Goal: Task Accomplishment & Management: Complete application form

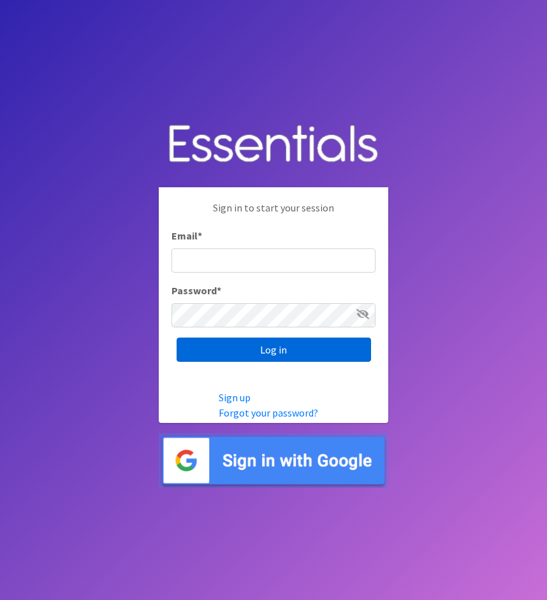
type input "cathy@alohadiaperbank.org"
click at [313, 350] on input "Log in" at bounding box center [274, 350] width 194 height 24
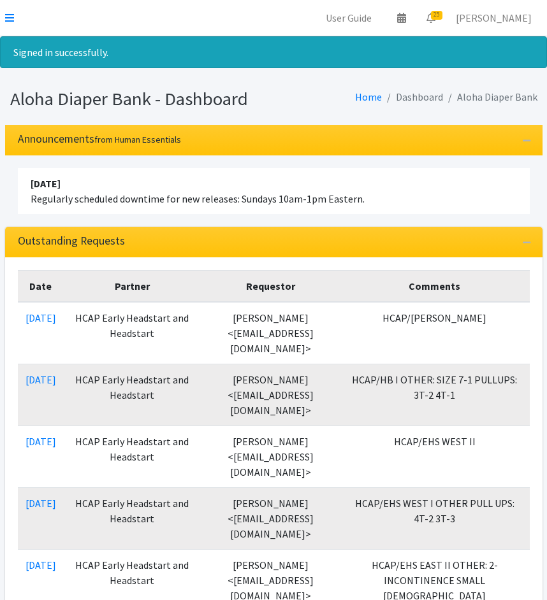
click at [11, 17] on icon at bounding box center [9, 18] width 9 height 10
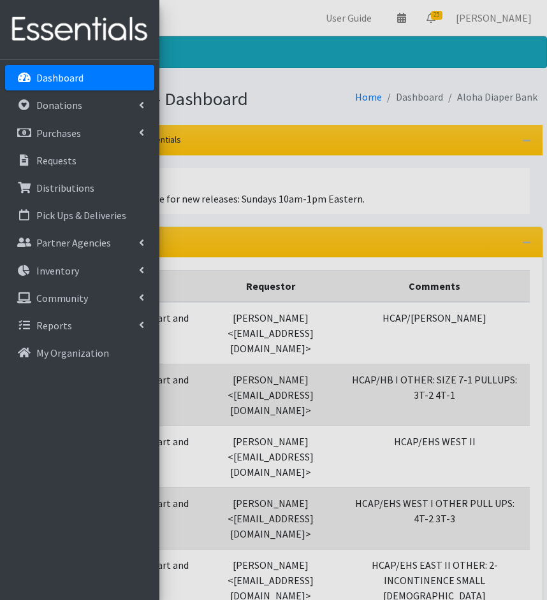
scroll to position [4, 0]
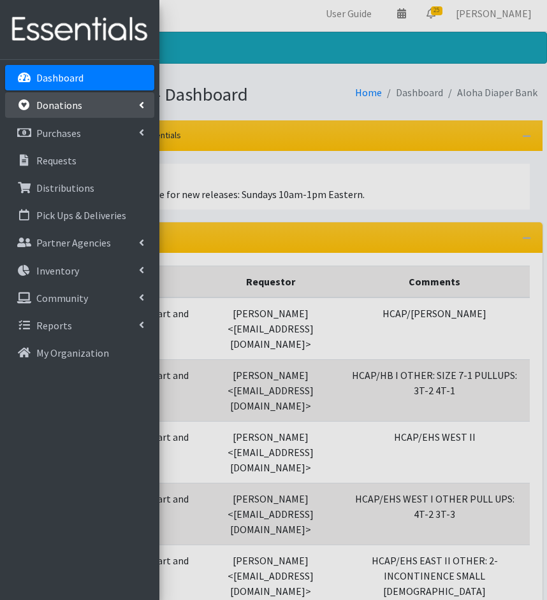
click at [69, 108] on p "Donations" at bounding box center [59, 105] width 46 height 13
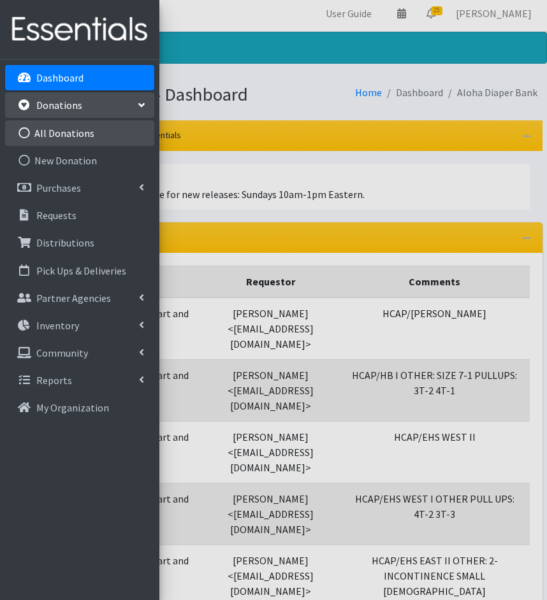
click at [75, 138] on link "All Donations" at bounding box center [79, 132] width 149 height 25
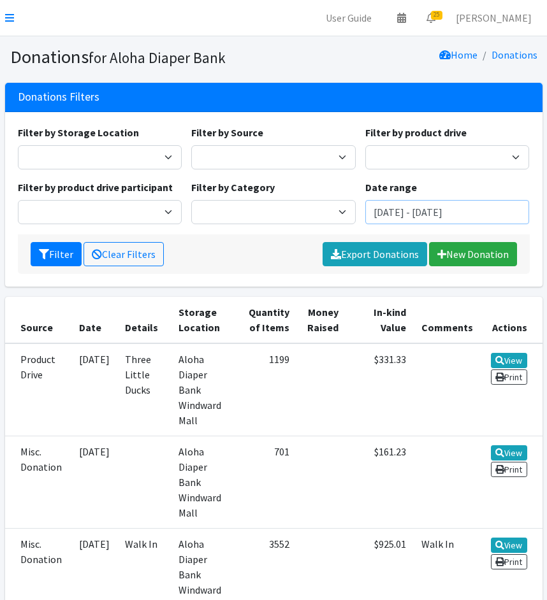
click at [391, 216] on input "[DATE] - [DATE]" at bounding box center [447, 212] width 164 height 24
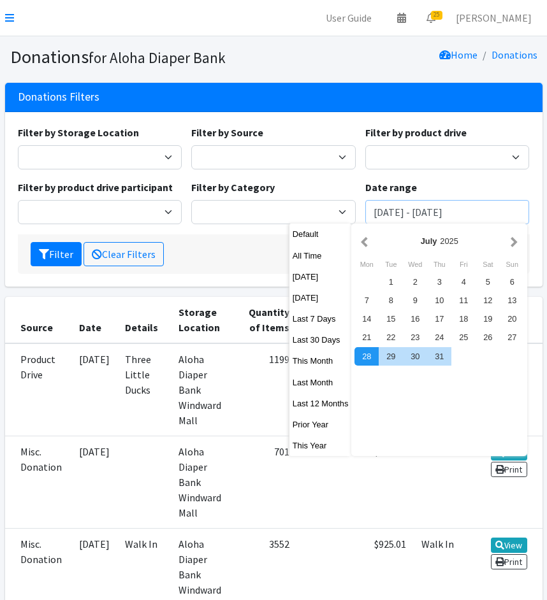
click at [402, 212] on input "[DATE] - [DATE]" at bounding box center [447, 212] width 164 height 24
drag, startPoint x: 507, startPoint y: 214, endPoint x: 441, endPoint y: 212, distance: 66.3
click at [437, 213] on input "[DATE] - [DATE]" at bounding box center [447, 212] width 164 height 24
click at [443, 212] on input "[DATE] - [DATE]" at bounding box center [447, 212] width 164 height 24
drag, startPoint x: 458, startPoint y: 212, endPoint x: 435, endPoint y: 212, distance: 23.0
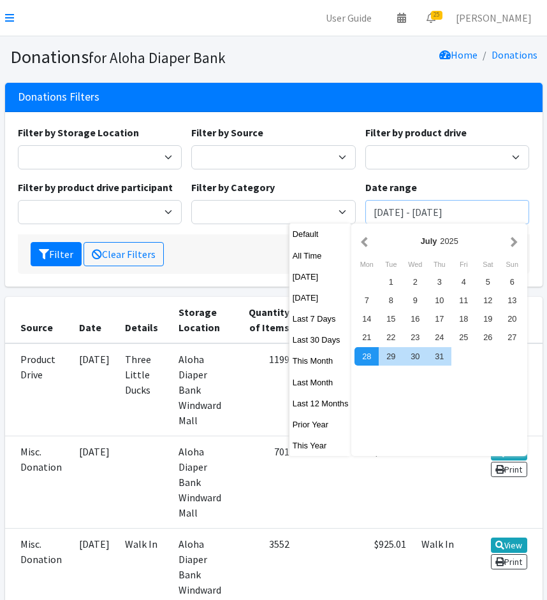
click at [435, 212] on input "July 21, 2025 - October 28, 2025" at bounding box center [447, 212] width 164 height 24
click at [31, 242] on button "Filter" at bounding box center [56, 254] width 51 height 24
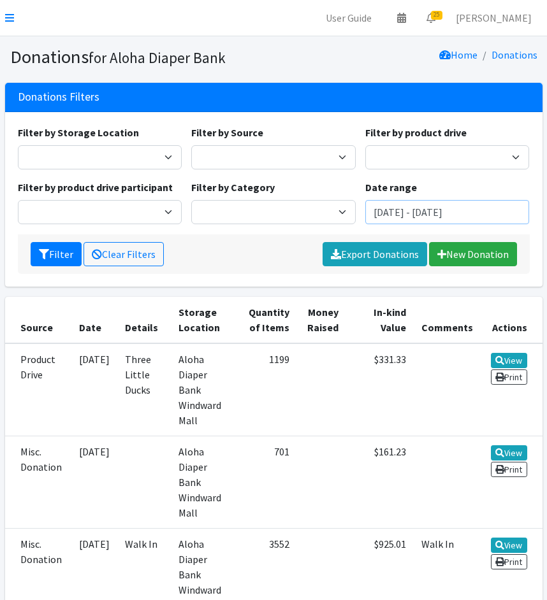
click at [424, 210] on input "[DATE] - [DATE]" at bounding box center [447, 212] width 164 height 24
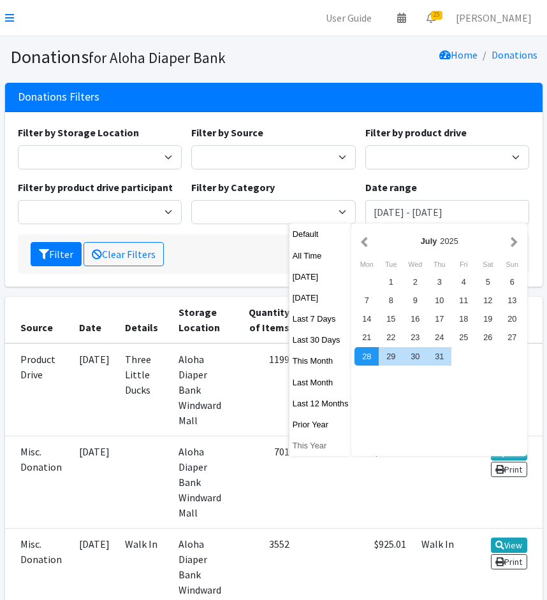
click at [317, 443] on button "This Year" at bounding box center [320, 446] width 62 height 18
type input "[DATE] - [DATE]"
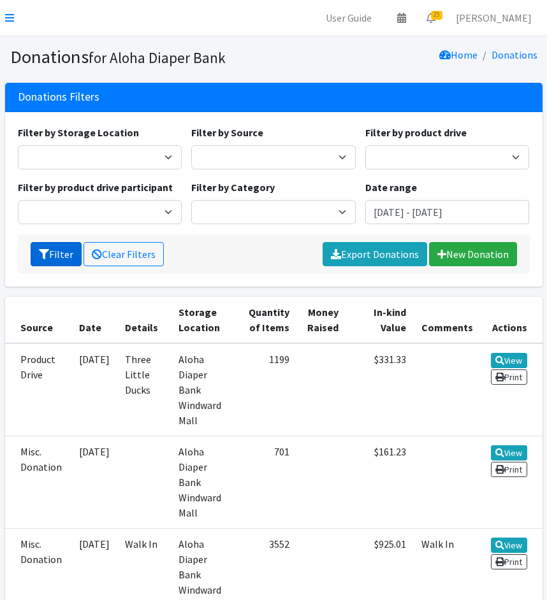
click at [50, 242] on button "Filter" at bounding box center [56, 254] width 51 height 24
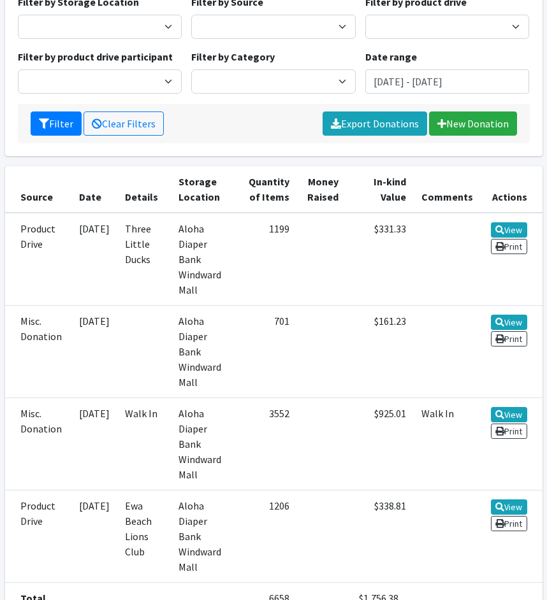
scroll to position [216, 0]
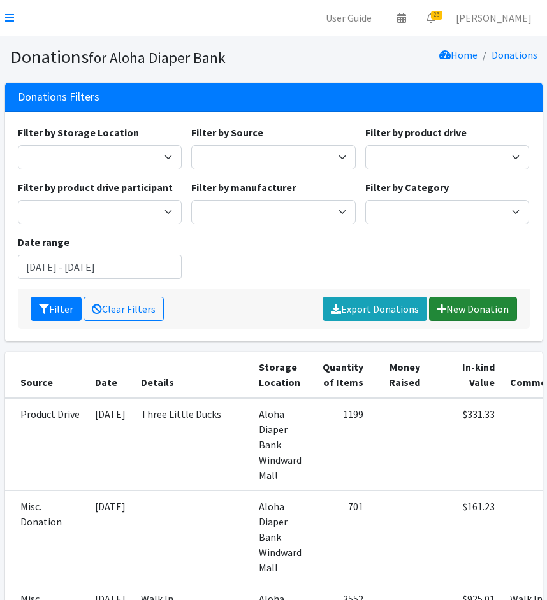
click at [459, 308] on link "New Donation" at bounding box center [473, 309] width 88 height 24
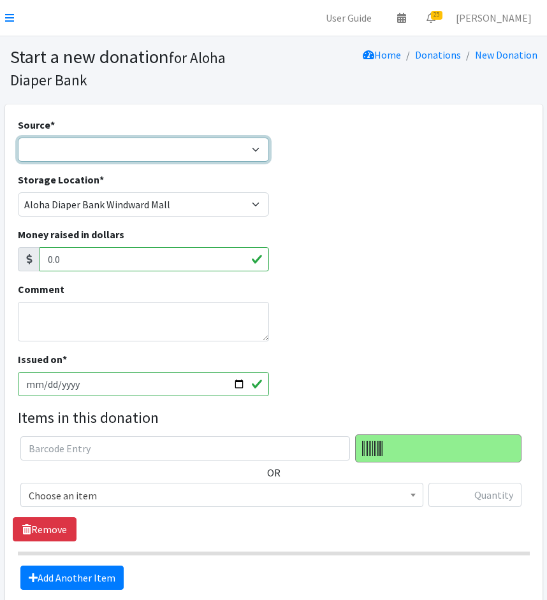
click at [201, 149] on select "Product Drive Manufacturer Donation Site Misc. Donation" at bounding box center [143, 150] width 251 height 24
select select "Misc. Donation"
click at [18, 138] on select "Product Drive Manufacturer Donation Site Misc. Donation" at bounding box center [143, 150] width 251 height 24
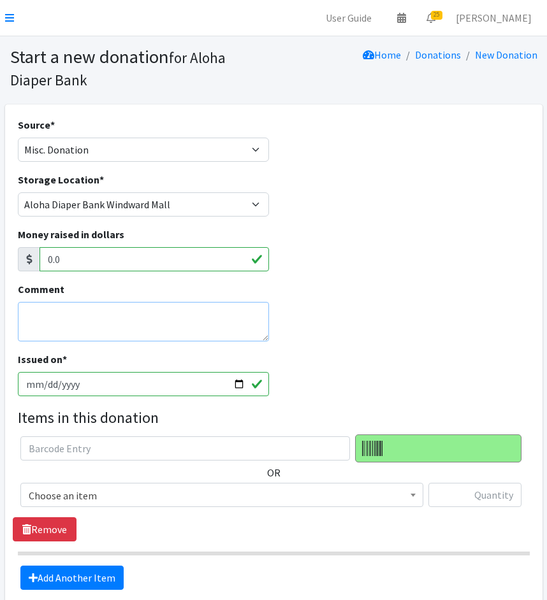
click at [158, 318] on textarea "Comment" at bounding box center [143, 322] width 251 height 40
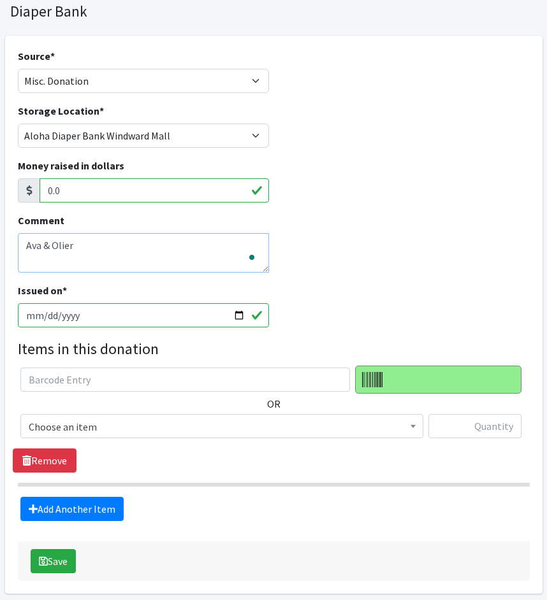
scroll to position [102, 0]
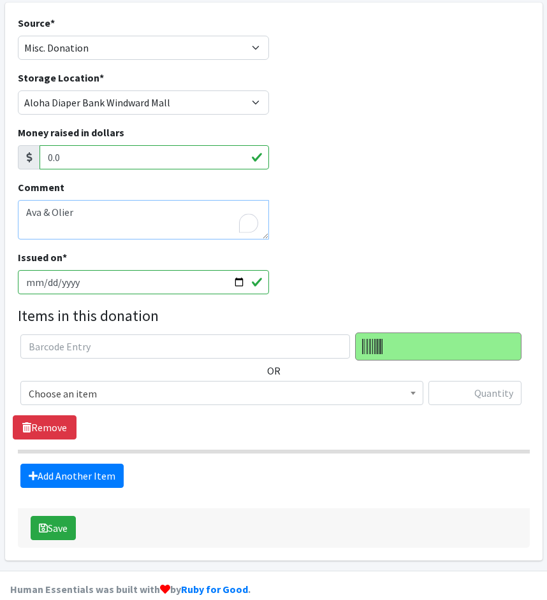
type textarea "Ava & Olier"
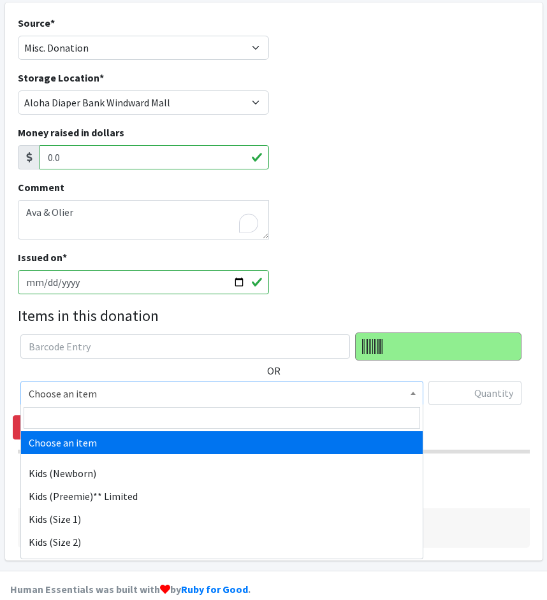
click at [132, 393] on span "Choose an item" at bounding box center [222, 394] width 386 height 18
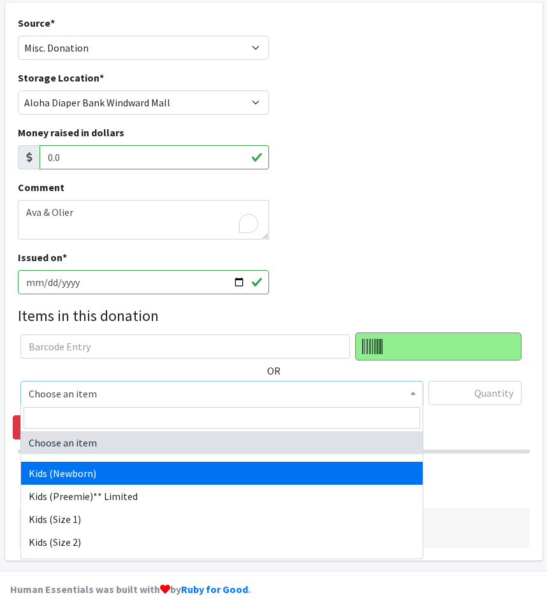
scroll to position [201, 0]
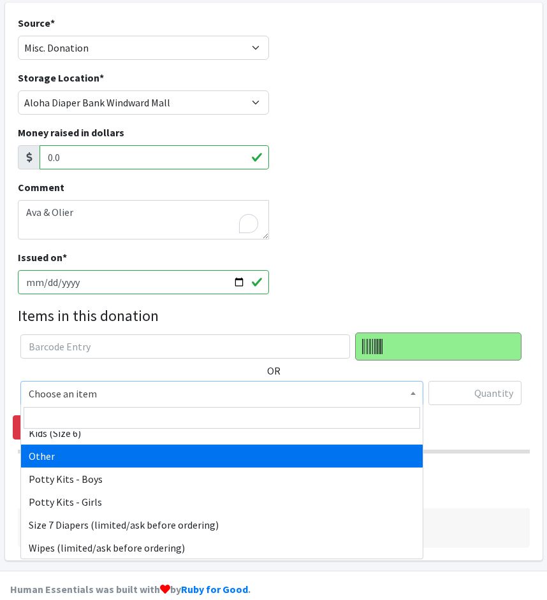
select select "11999"
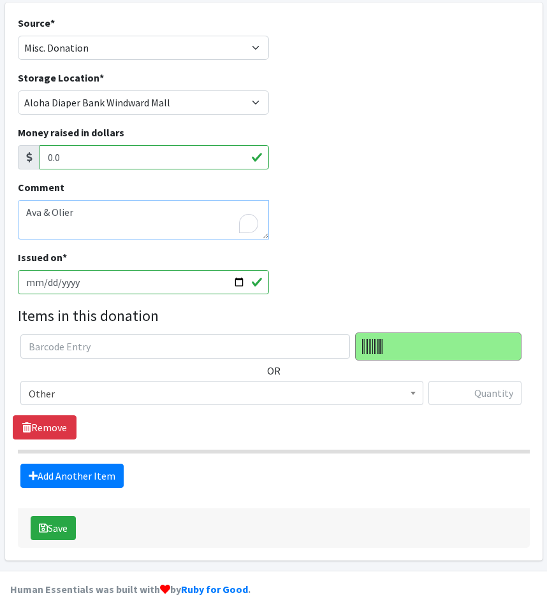
click at [115, 219] on textarea "Ava & Olier" at bounding box center [143, 220] width 251 height 40
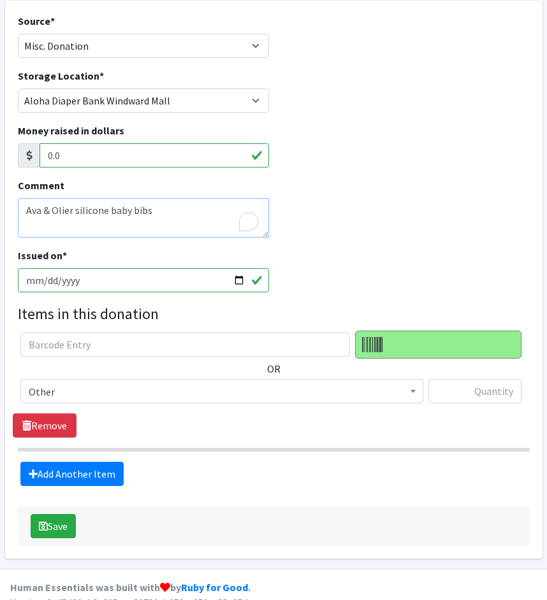
type textarea "Ava & Olier silicone baby bibs"
click at [223, 152] on input "0.0" at bounding box center [154, 155] width 229 height 24
drag, startPoint x: 222, startPoint y: 159, endPoint x: 38, endPoint y: 150, distance: 184.4
click at [38, 150] on div "0.0" at bounding box center [143, 155] width 251 height 24
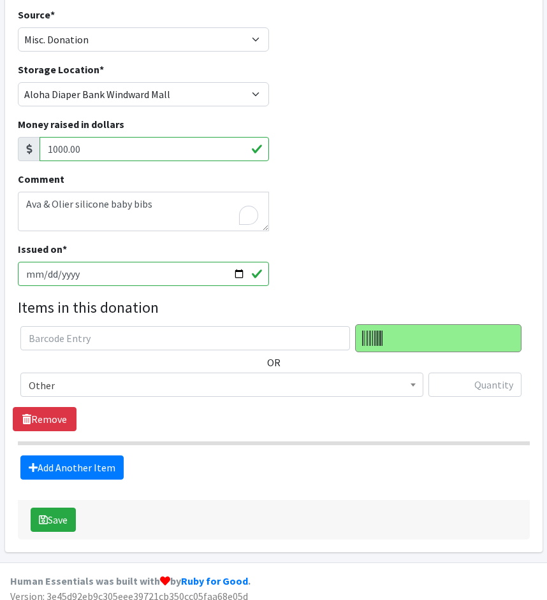
type input "1000.00"
click at [353, 177] on div "Comment Ava & Olier silicone baby bibs" at bounding box center [273, 206] width 521 height 70
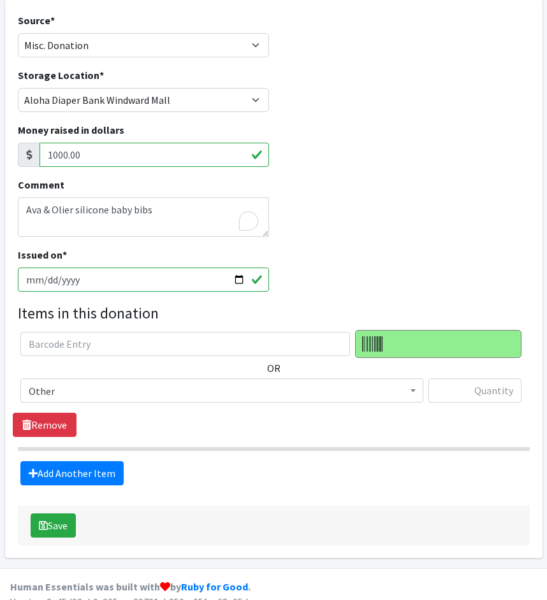
scroll to position [119, 0]
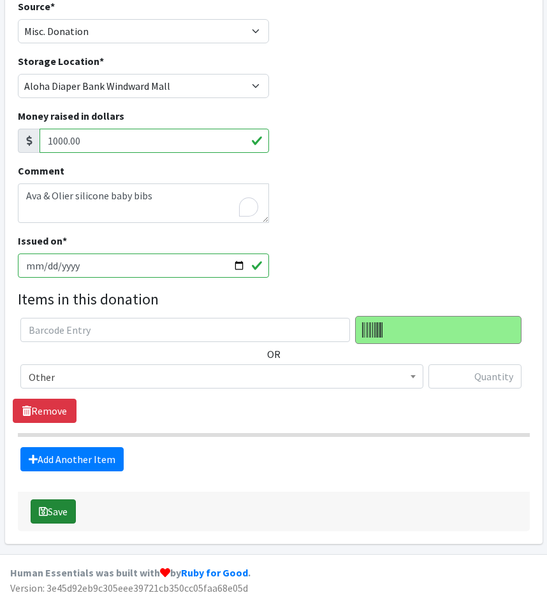
click at [48, 512] on button "Save" at bounding box center [53, 512] width 45 height 24
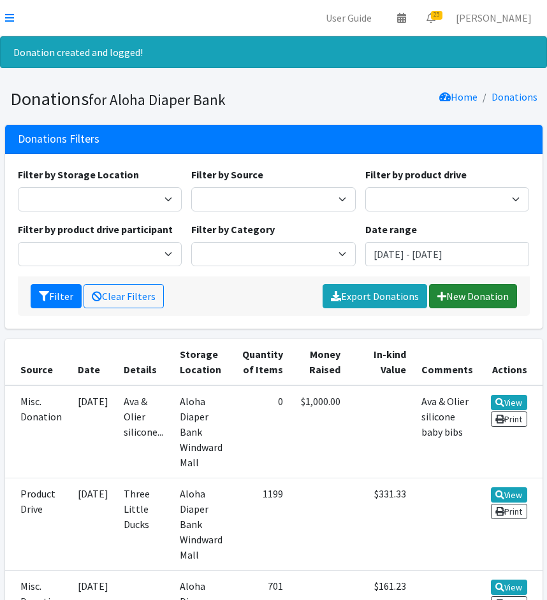
click at [508, 304] on link "New Donation" at bounding box center [473, 296] width 88 height 24
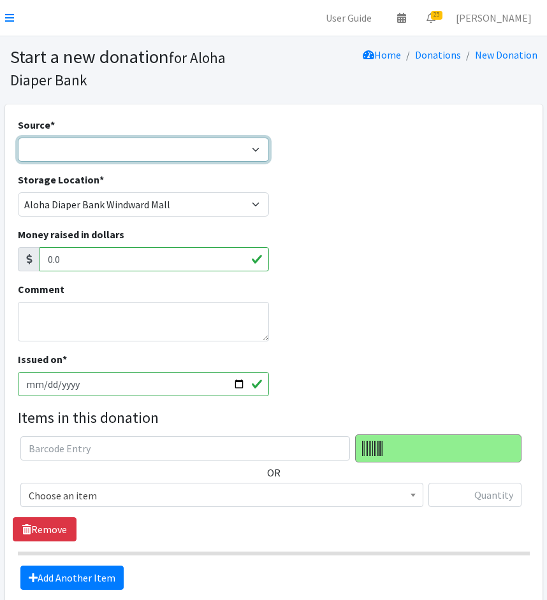
click at [184, 159] on select "Product Drive Manufacturer Donation Site Misc. Donation" at bounding box center [143, 150] width 251 height 24
select select "Misc. Donation"
click at [18, 138] on select "Product Drive Manufacturer Donation Site Misc. Donation" at bounding box center [143, 150] width 251 height 24
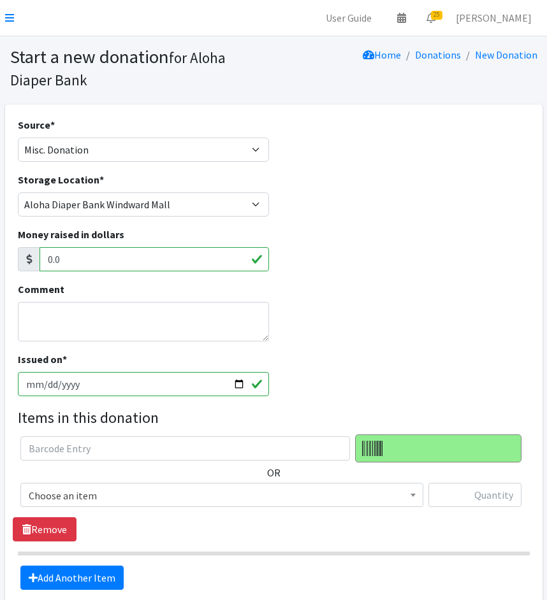
click at [163, 259] on input "0.0" at bounding box center [154, 259] width 229 height 24
drag, startPoint x: 160, startPoint y: 259, endPoint x: 44, endPoint y: 254, distance: 116.2
click at [43, 254] on input "0.0" at bounding box center [154, 259] width 229 height 24
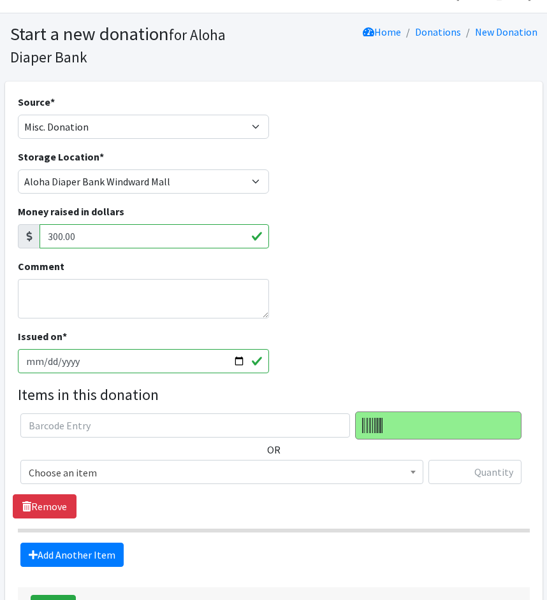
drag, startPoint x: 119, startPoint y: 238, endPoint x: 0, endPoint y: 237, distance: 119.2
click at [0, 237] on div "Source * Product Drive Manufacturer Donation Site Misc. Donation Donation Site …" at bounding box center [273, 366] width 547 height 569
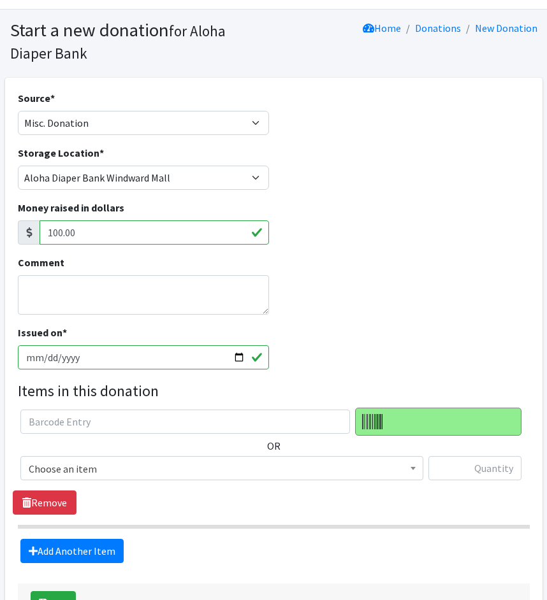
type input "100.00"
click at [178, 303] on textarea "Comment" at bounding box center [143, 295] width 251 height 40
type textarea "Kissy Burp Cloths"
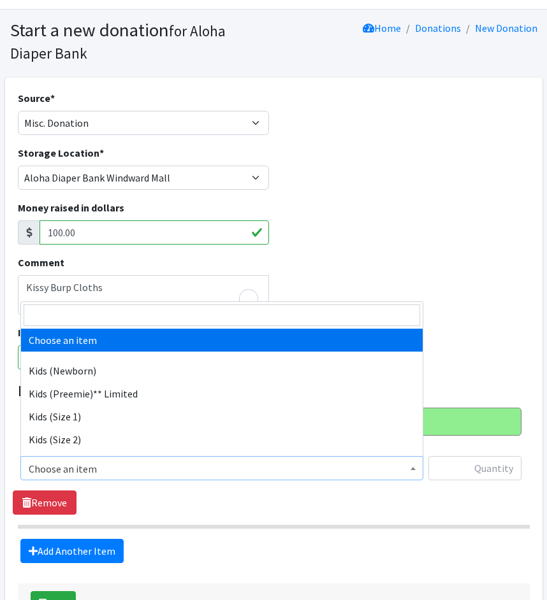
click at [151, 467] on span "Choose an item" at bounding box center [222, 469] width 386 height 18
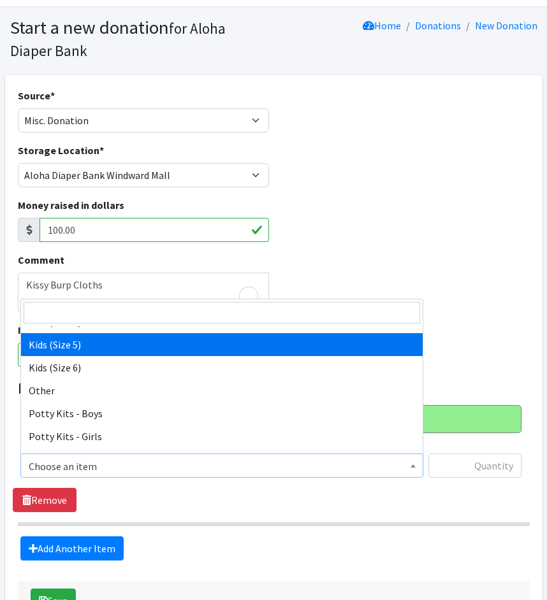
scroll to position [201, 0]
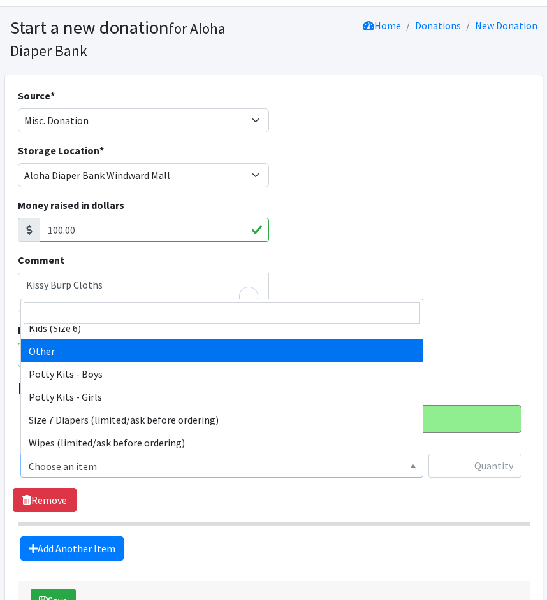
select select "11999"
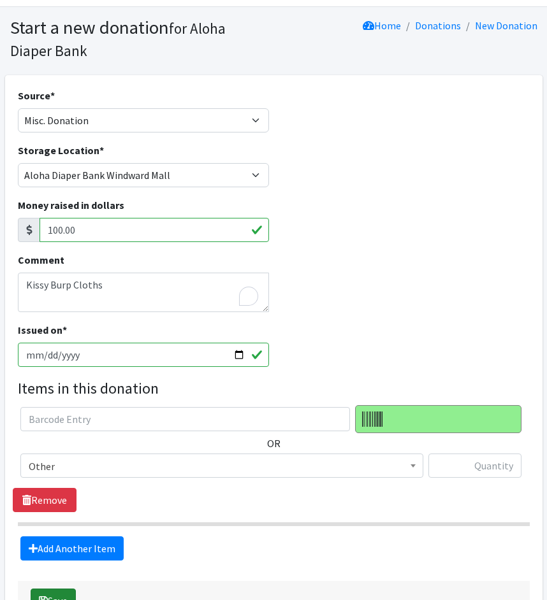
click at [61, 595] on button "Save" at bounding box center [53, 601] width 45 height 24
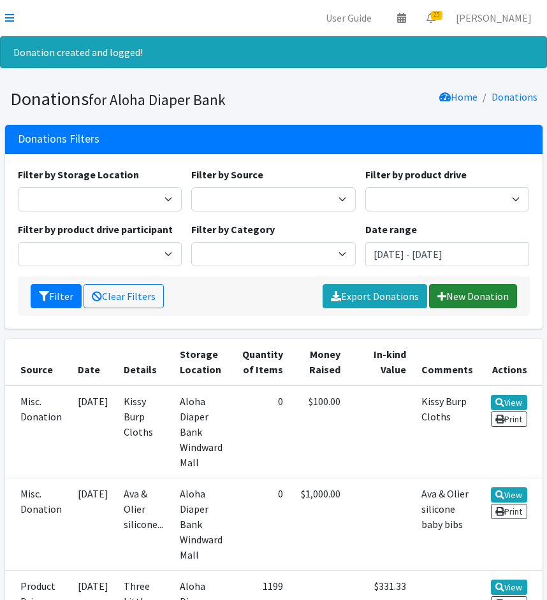
click at [477, 302] on link "New Donation" at bounding box center [473, 296] width 88 height 24
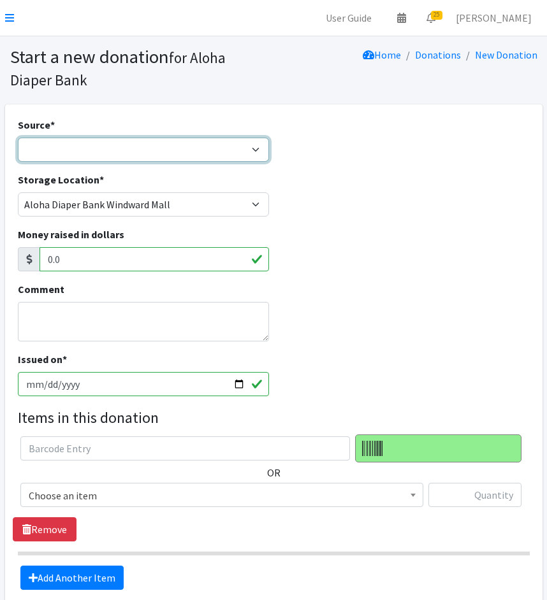
click at [228, 145] on select "Product Drive Manufacturer Donation Site Misc. Donation" at bounding box center [143, 150] width 251 height 24
select select "Misc. Donation"
click at [18, 138] on select "Product Drive Manufacturer Donation Site Misc. Donation" at bounding box center [143, 150] width 251 height 24
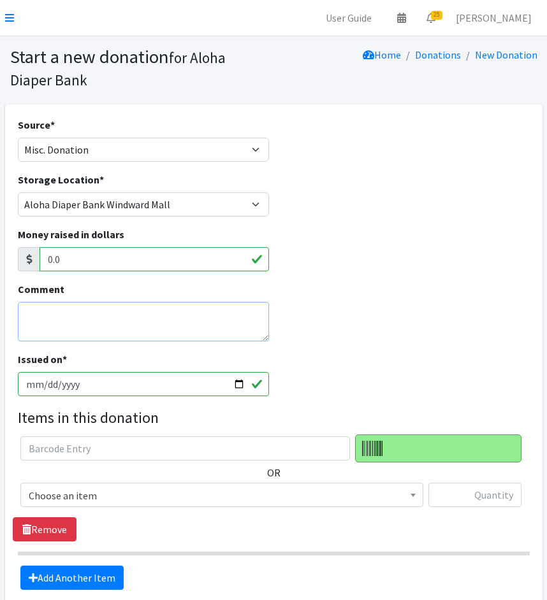
click at [177, 326] on textarea "Comment" at bounding box center [143, 322] width 251 height 40
type textarea "Waimanalo LDS [PERSON_NAME] Diaper Drive"
click at [212, 380] on input "[DATE]" at bounding box center [143, 384] width 251 height 24
type input "2025-08-28"
click at [170, 470] on div "OR Choose an item Kids (Newborn) Kids (Preemie)** Limited Kids (Size 1) Kids (S…" at bounding box center [273, 476] width 521 height 83
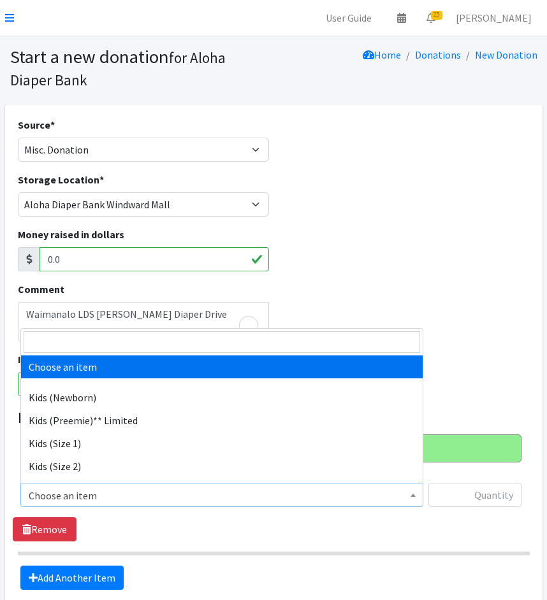
click at [153, 490] on span "Choose an item" at bounding box center [222, 496] width 386 height 18
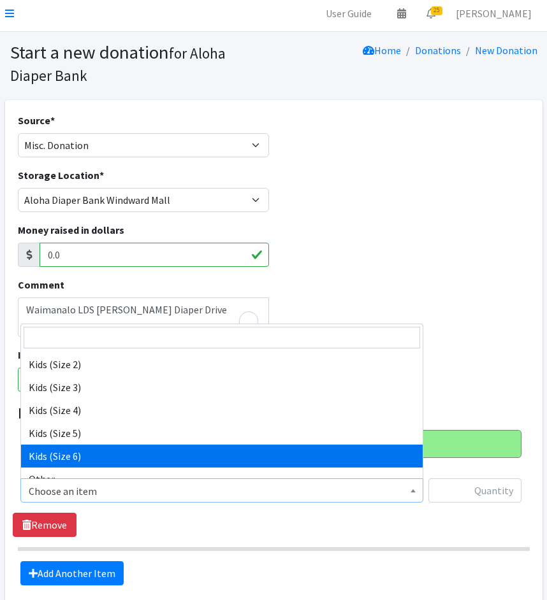
scroll to position [101, 0]
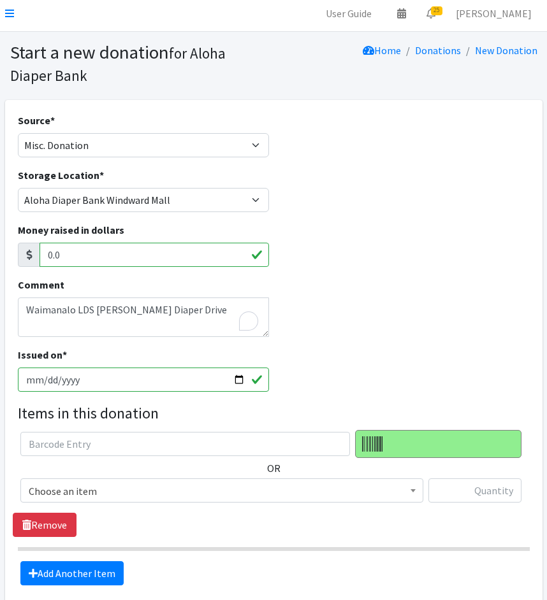
click at [430, 219] on div "Storage Location * Aloha Diaper Bank Windward Mall DHX KOKA Kauai MAIN Kauai Di…" at bounding box center [273, 195] width 521 height 55
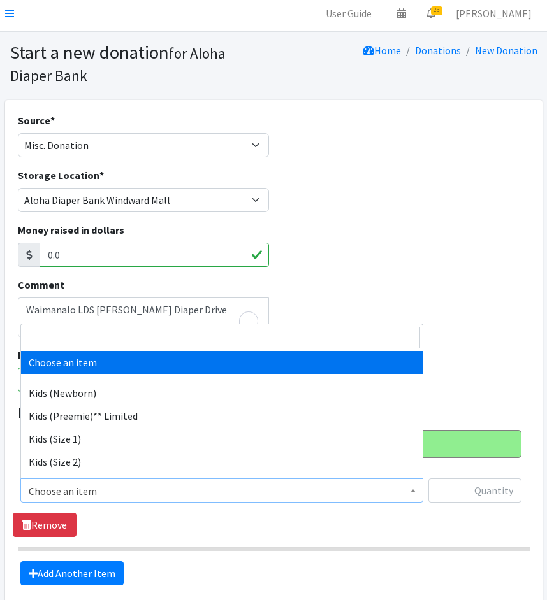
click at [185, 491] on span "Choose an item" at bounding box center [222, 492] width 386 height 18
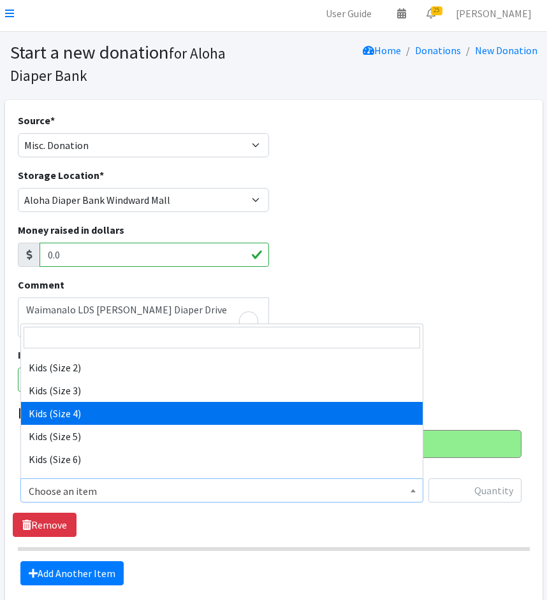
scroll to position [98, 0]
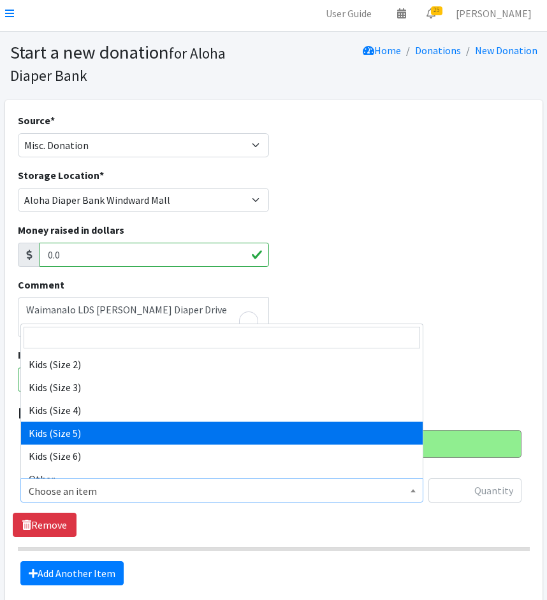
select select "1832"
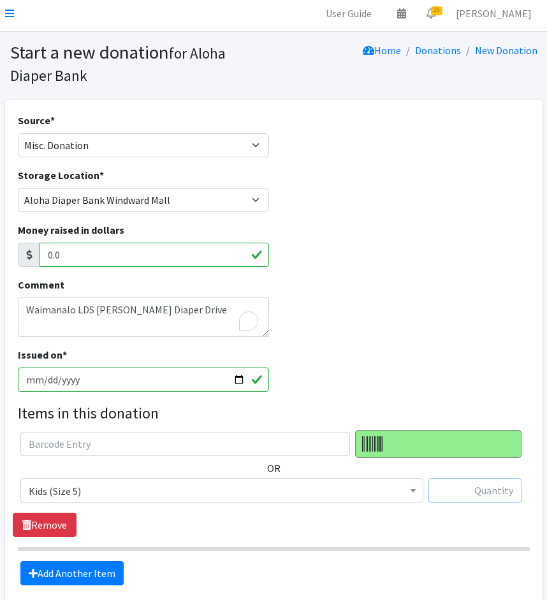
click at [461, 491] on input "text" at bounding box center [474, 491] width 93 height 24
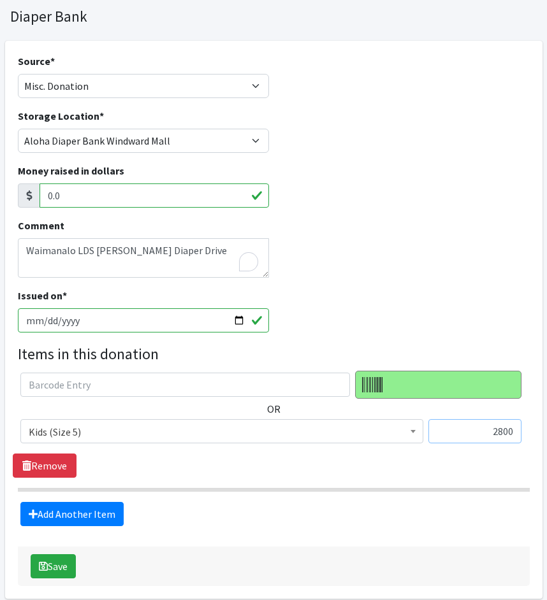
scroll to position [119, 0]
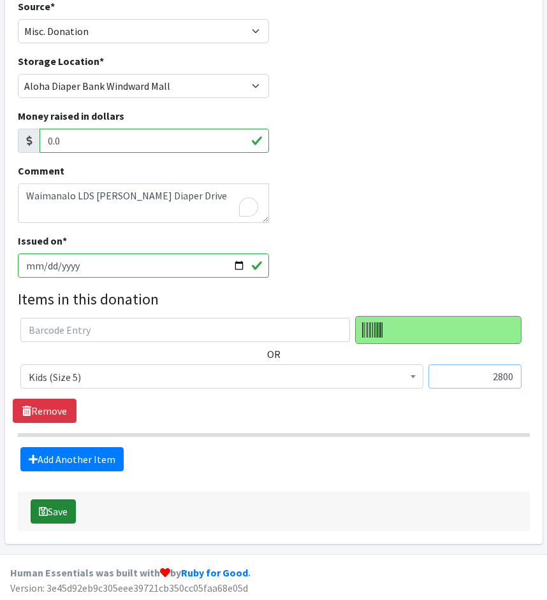
type input "2800"
click at [50, 505] on button "Save" at bounding box center [53, 512] width 45 height 24
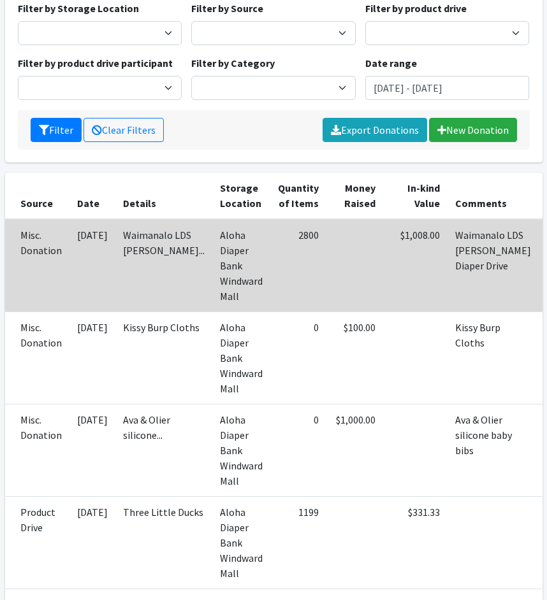
scroll to position [163, 0]
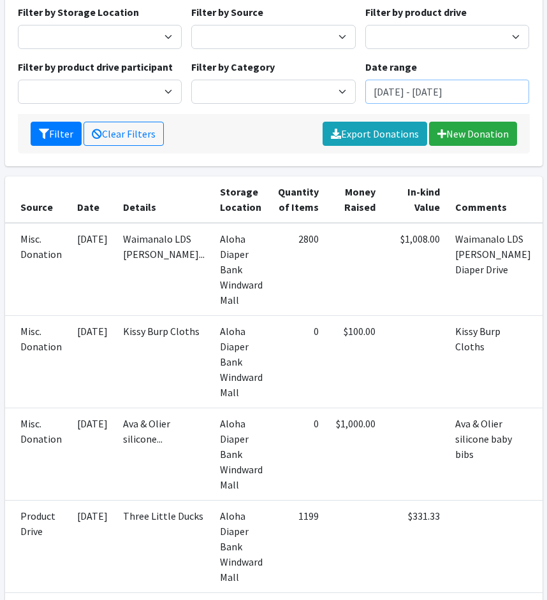
click at [404, 89] on input "July 28, 2025 - October 28, 2025" at bounding box center [447, 92] width 164 height 24
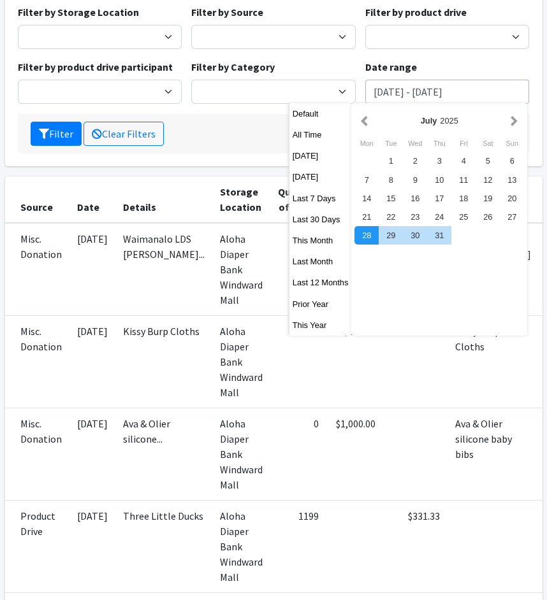
type input "July 1, 2025 - October 28, 2025"
click at [31, 122] on button "Filter" at bounding box center [56, 134] width 51 height 24
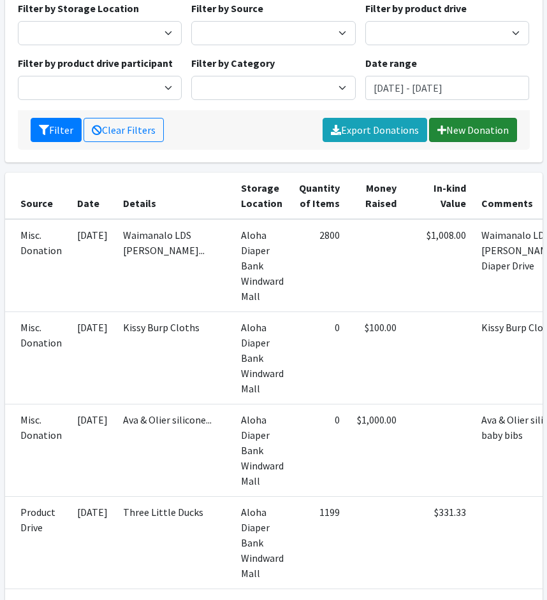
scroll to position [124, 0]
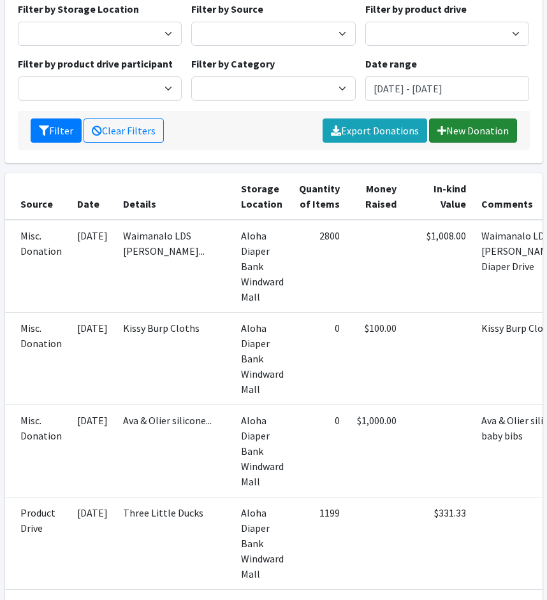
click at [476, 124] on link "New Donation" at bounding box center [473, 131] width 88 height 24
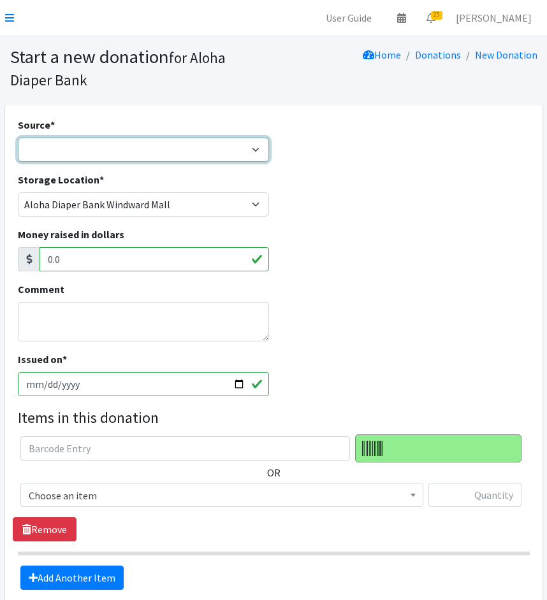
click at [251, 150] on select "Product Drive Manufacturer Donation Site Misc. Donation" at bounding box center [143, 150] width 251 height 24
select select "Misc. Donation"
click at [18, 138] on select "Product Drive Manufacturer Donation Site Misc. Donation" at bounding box center [143, 150] width 251 height 24
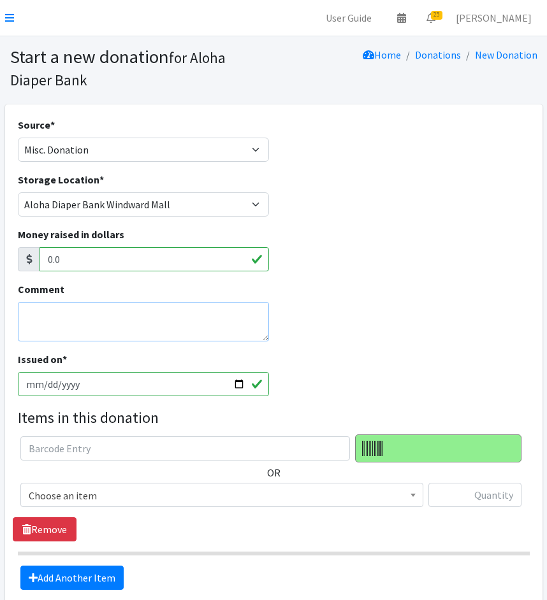
click at [195, 319] on textarea "Comment" at bounding box center [143, 322] width 251 height 40
type textarea "Marnzaza Diaper Drive"
click at [228, 386] on input "[DATE]" at bounding box center [143, 384] width 251 height 24
click at [240, 380] on input "[DATE]" at bounding box center [143, 384] width 251 height 24
type input "2025-07-26"
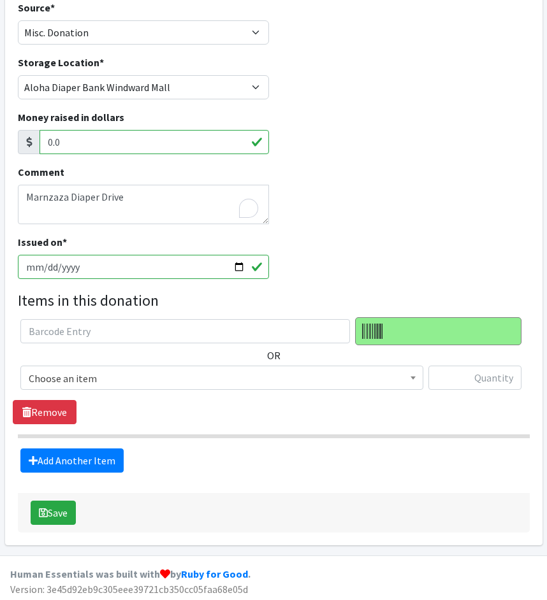
scroll to position [119, 0]
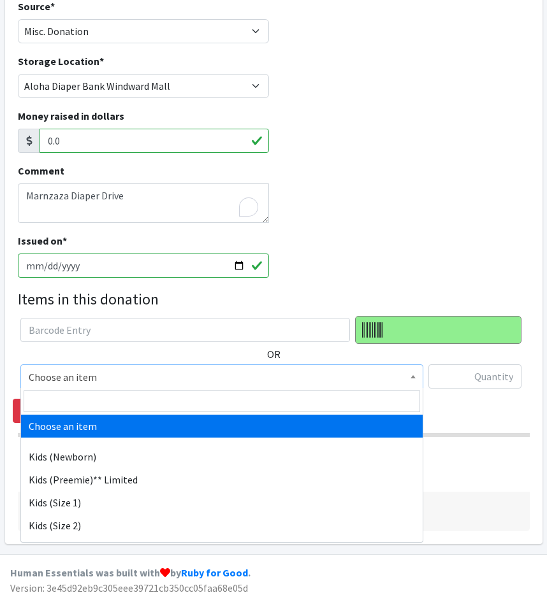
click at [228, 374] on span "Choose an item" at bounding box center [222, 377] width 386 height 18
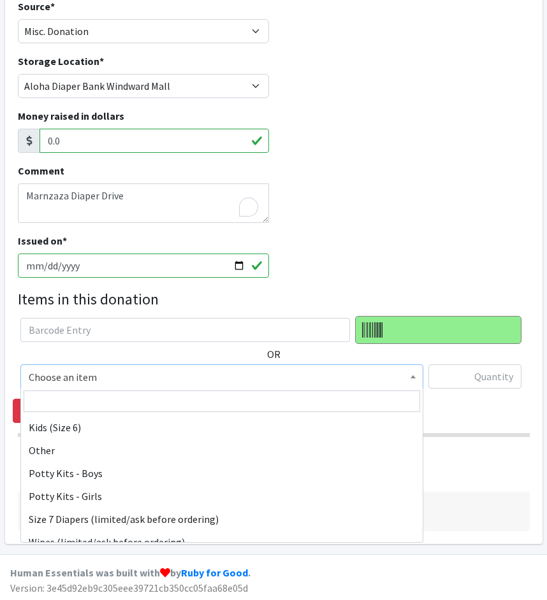
scroll to position [193, 0]
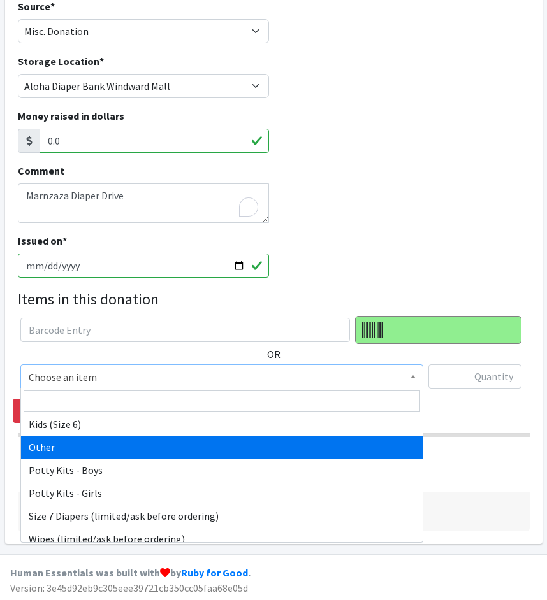
select select "11999"
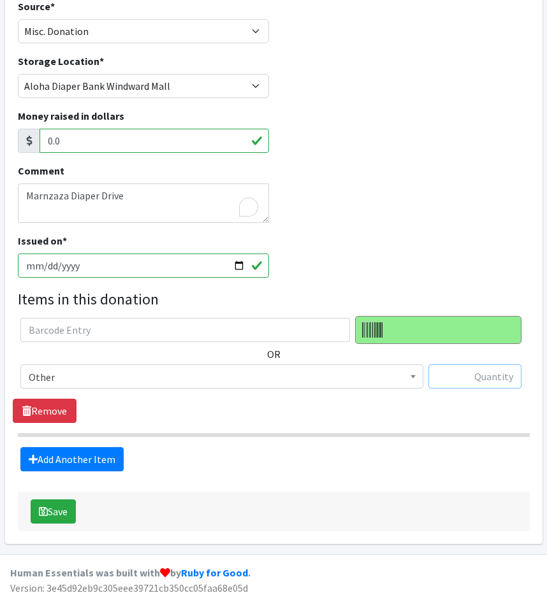
click at [453, 381] on input "text" at bounding box center [474, 377] width 93 height 24
type input "1000"
click at [43, 502] on button "Save" at bounding box center [53, 512] width 45 height 24
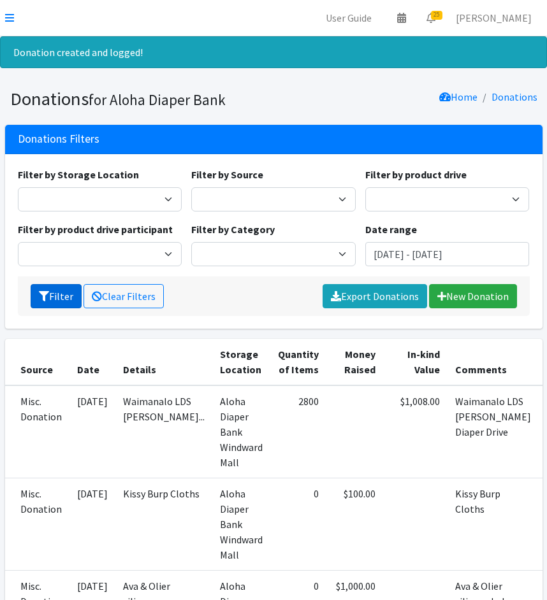
click at [62, 295] on button "Filter" at bounding box center [56, 296] width 51 height 24
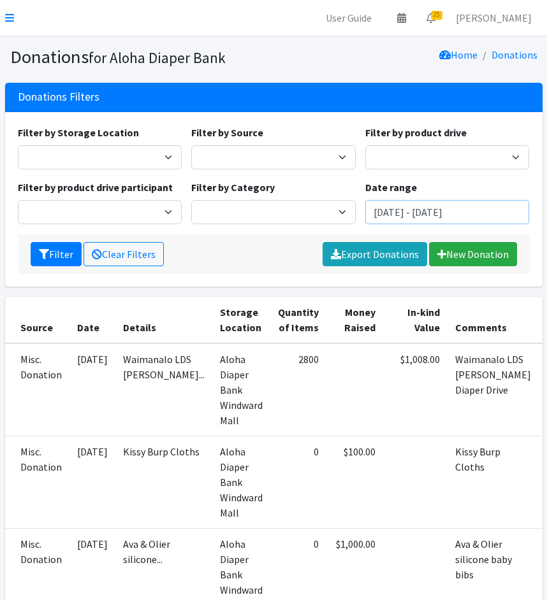
drag, startPoint x: 404, startPoint y: 211, endPoint x: 363, endPoint y: 210, distance: 40.8
click at [363, 211] on div "Date range July 28, 2025 - October 28, 2025" at bounding box center [447, 202] width 174 height 45
type input "july 1, 2025 - October 28, 2025"
click at [42, 252] on icon "submit" at bounding box center [44, 254] width 10 height 10
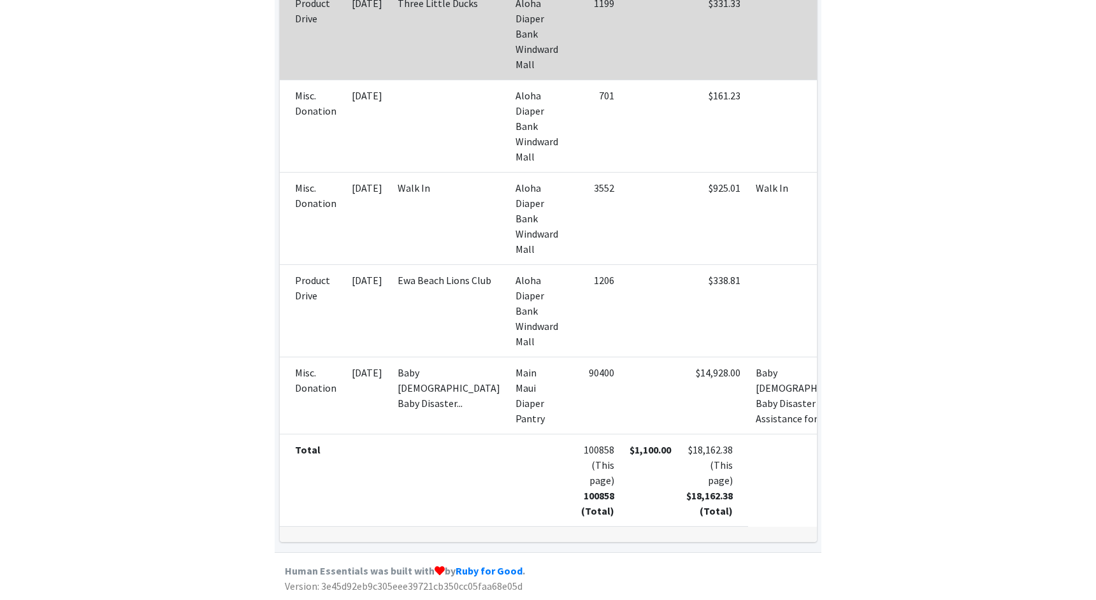
scroll to position [163, 0]
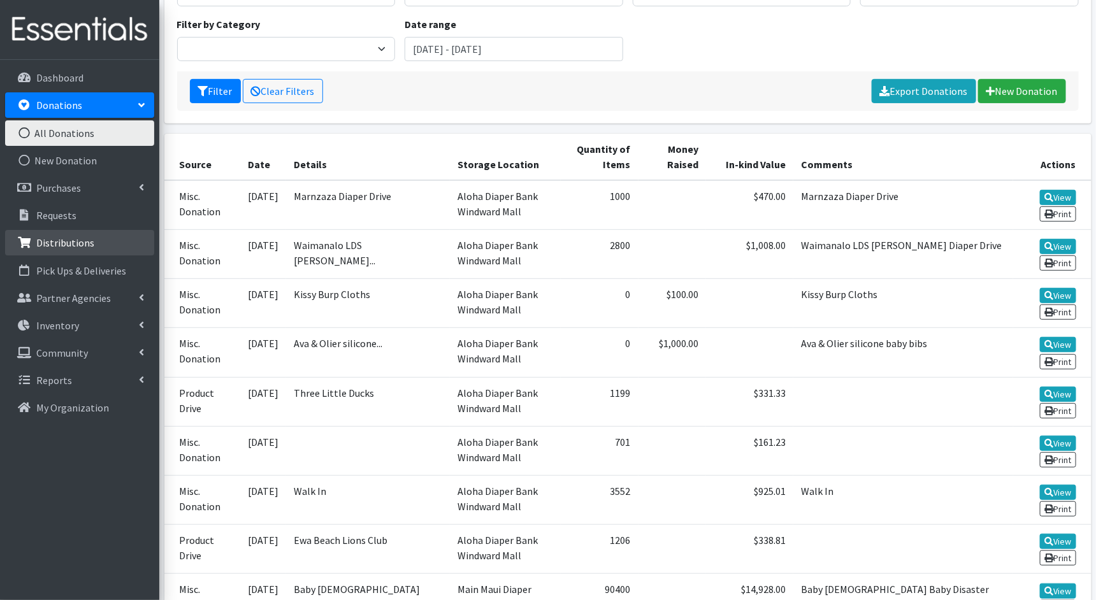
click at [87, 241] on p "Distributions" at bounding box center [65, 242] width 58 height 13
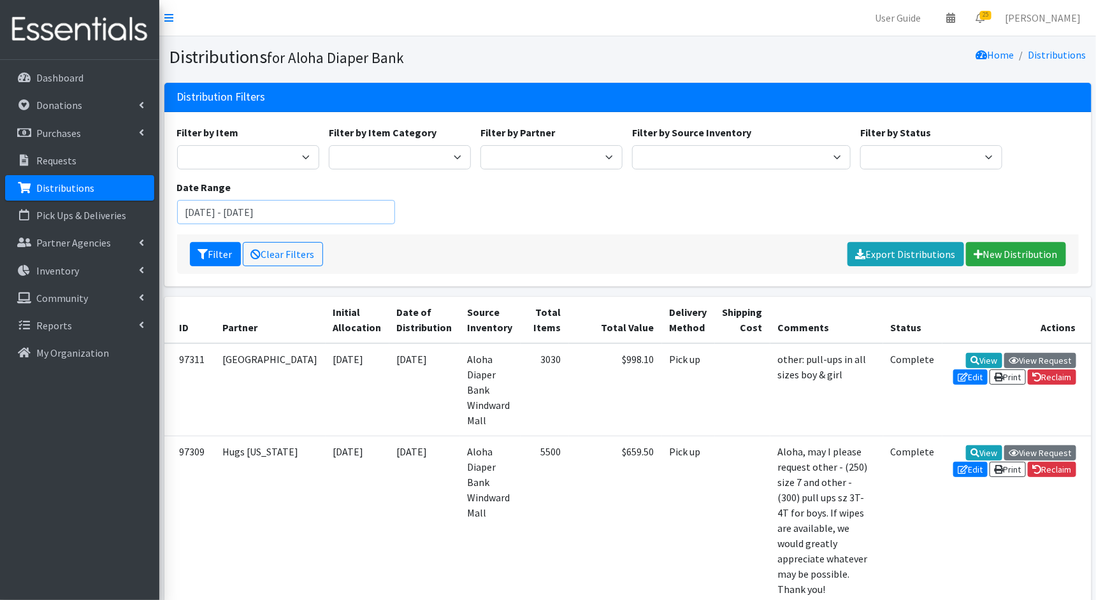
click at [341, 211] on input "July 28, 2025 - October 28, 2025" at bounding box center [286, 212] width 219 height 24
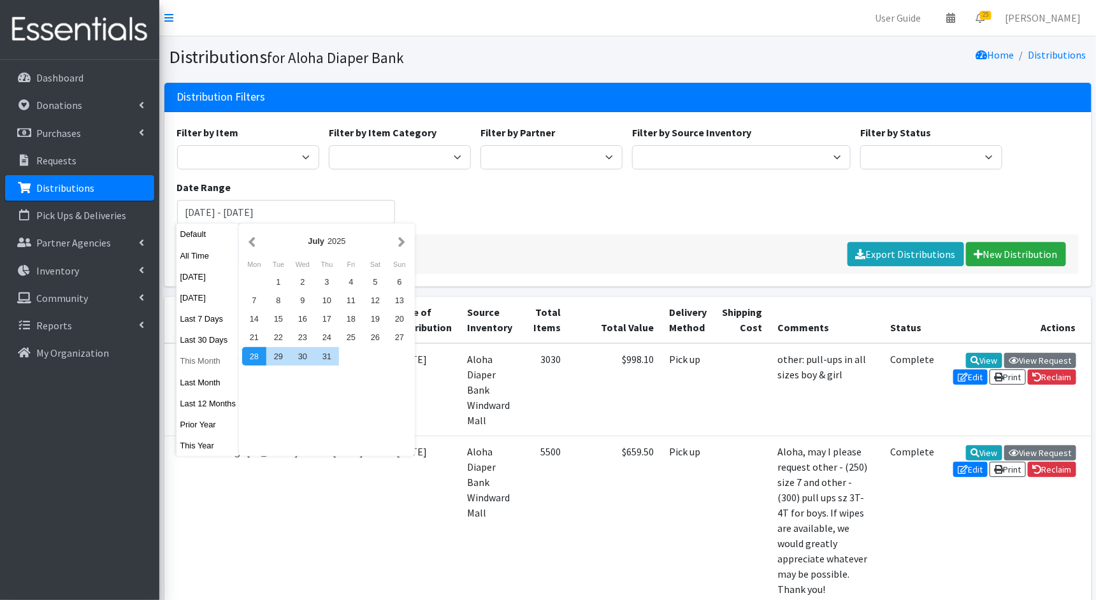
drag, startPoint x: 218, startPoint y: 360, endPoint x: 224, endPoint y: 356, distance: 6.9
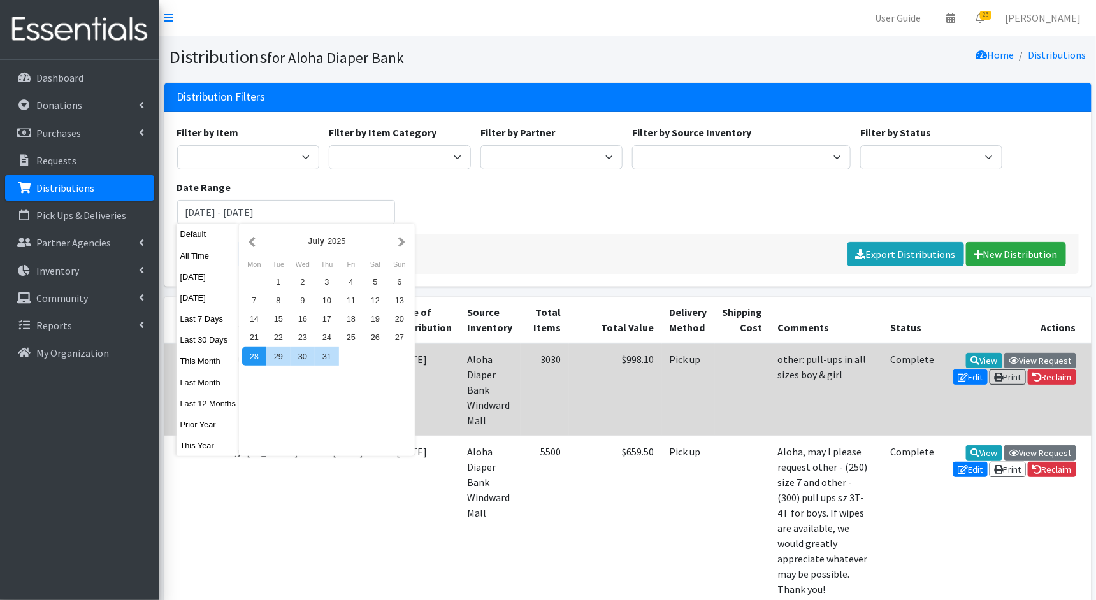
click at [218, 360] on button "This Month" at bounding box center [208, 361] width 62 height 18
type input "[DATE] - [DATE]"
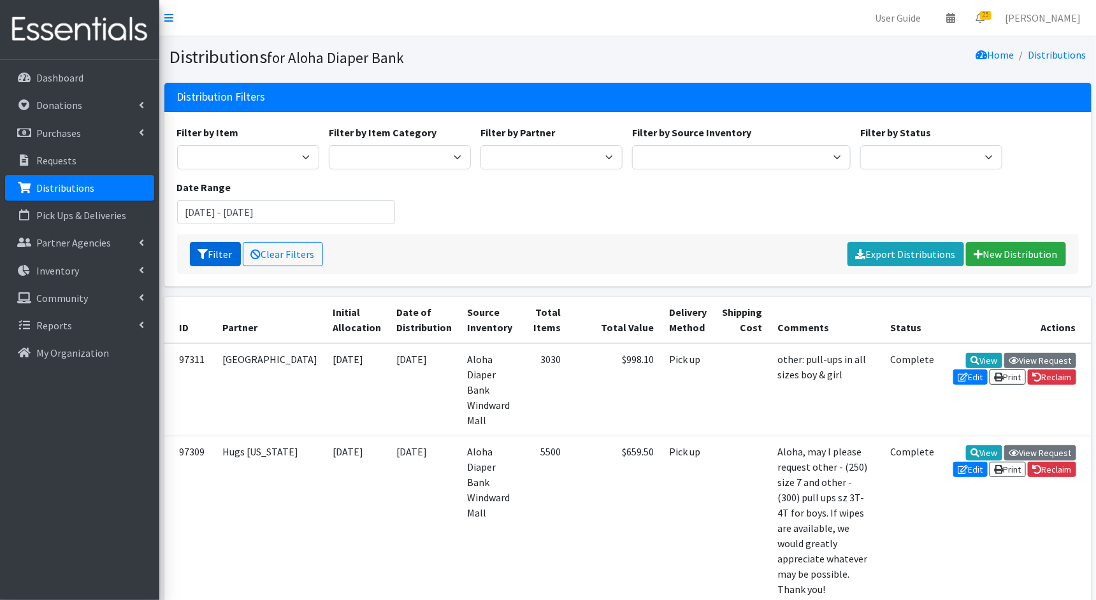
drag, startPoint x: 201, startPoint y: 254, endPoint x: 233, endPoint y: 256, distance: 31.9
click at [201, 254] on icon "submit" at bounding box center [203, 254] width 10 height 10
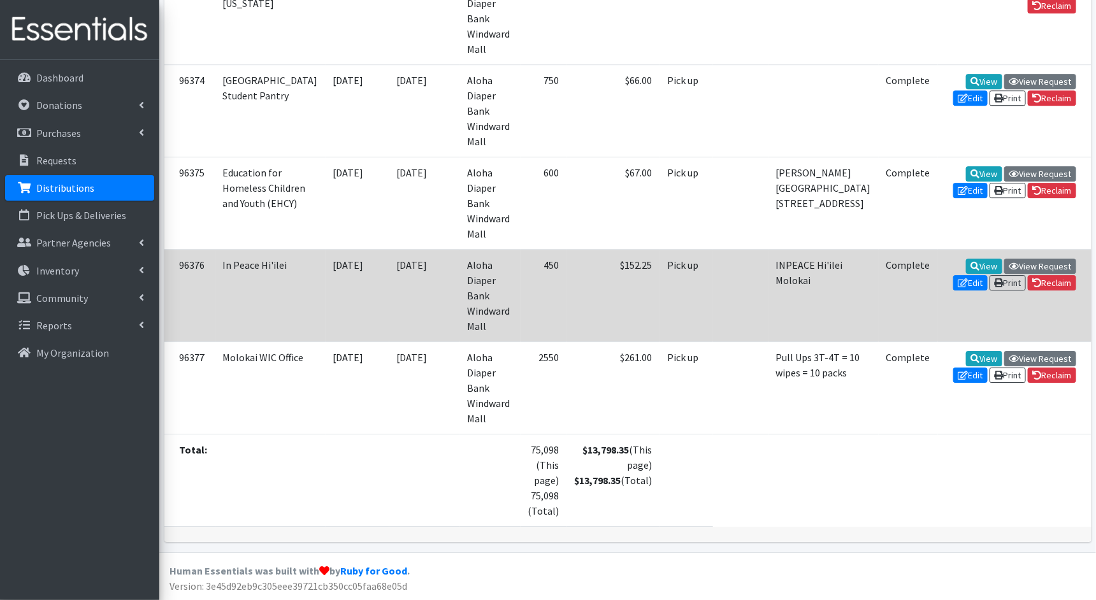
scroll to position [4316, 0]
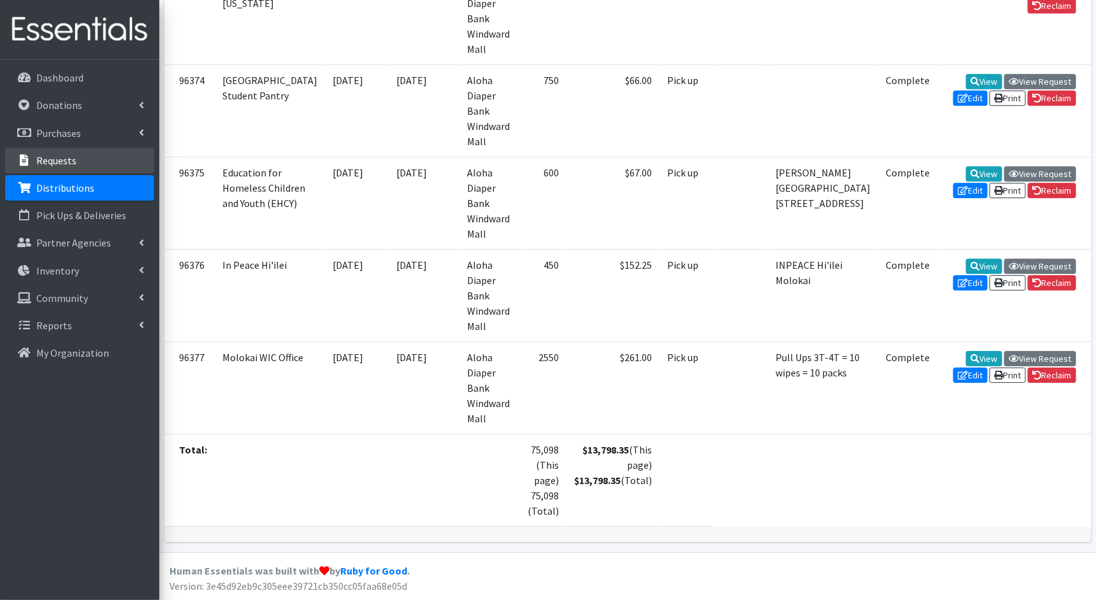
click at [52, 164] on p "Requests" at bounding box center [56, 160] width 40 height 13
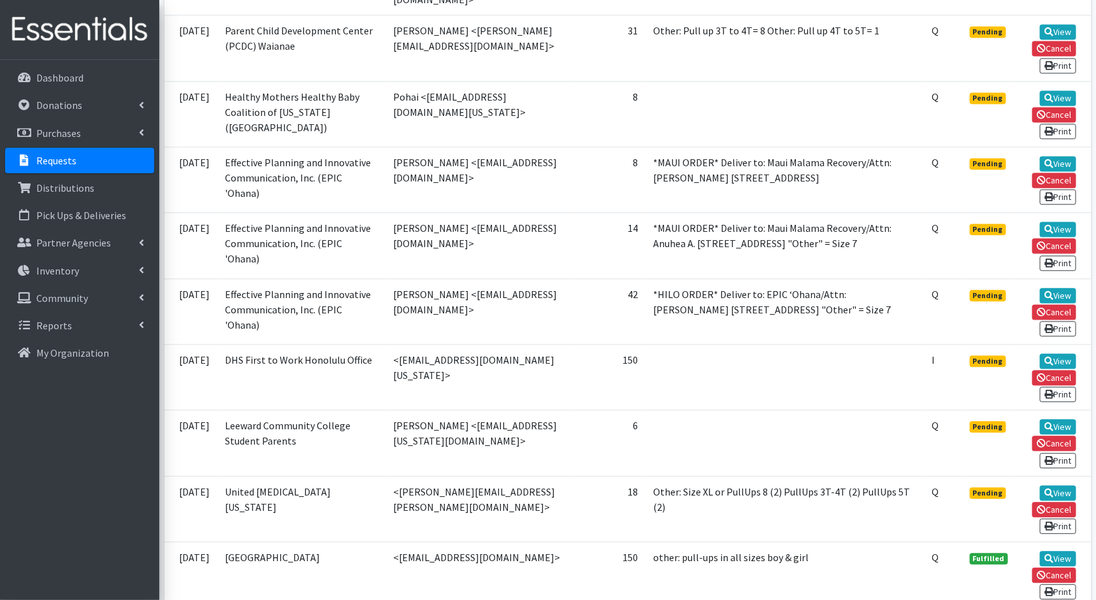
scroll to position [1144, 0]
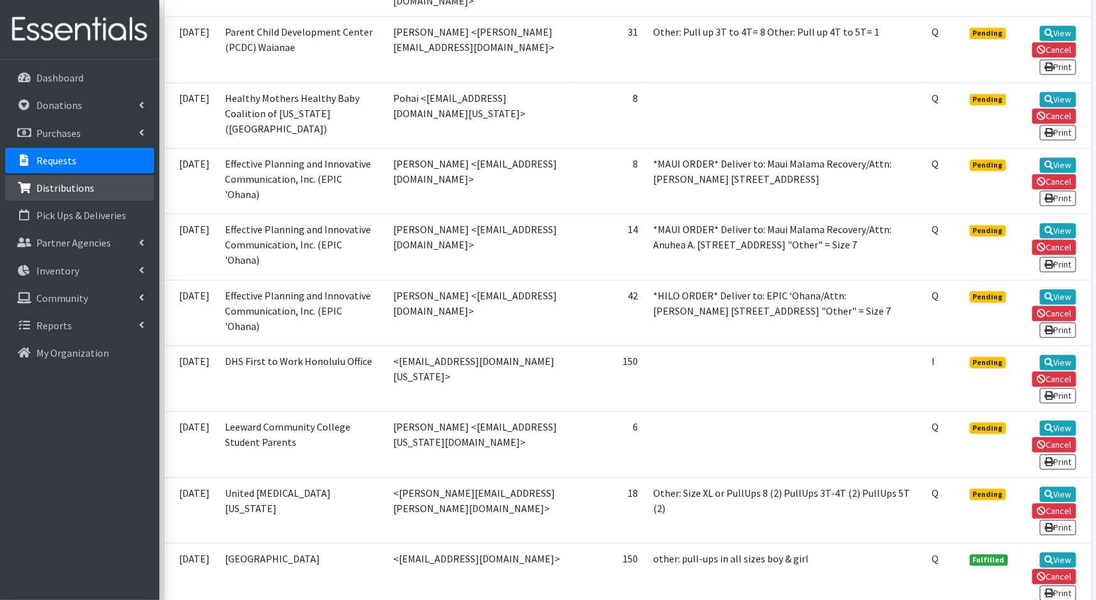
click at [86, 187] on p "Distributions" at bounding box center [65, 188] width 58 height 13
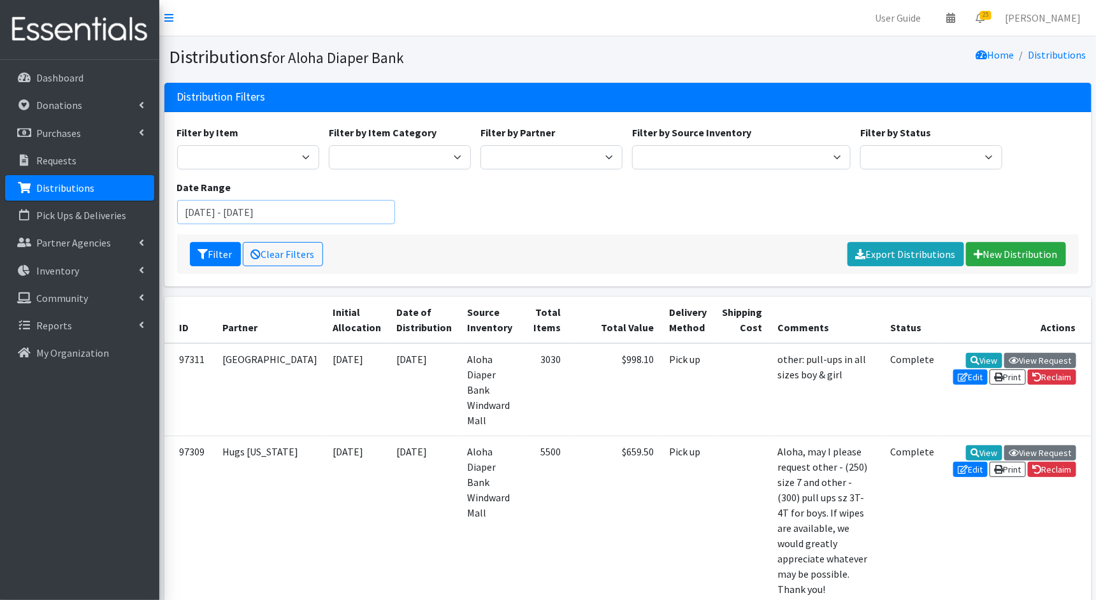
click at [323, 212] on input "[DATE] - [DATE]" at bounding box center [286, 212] width 219 height 24
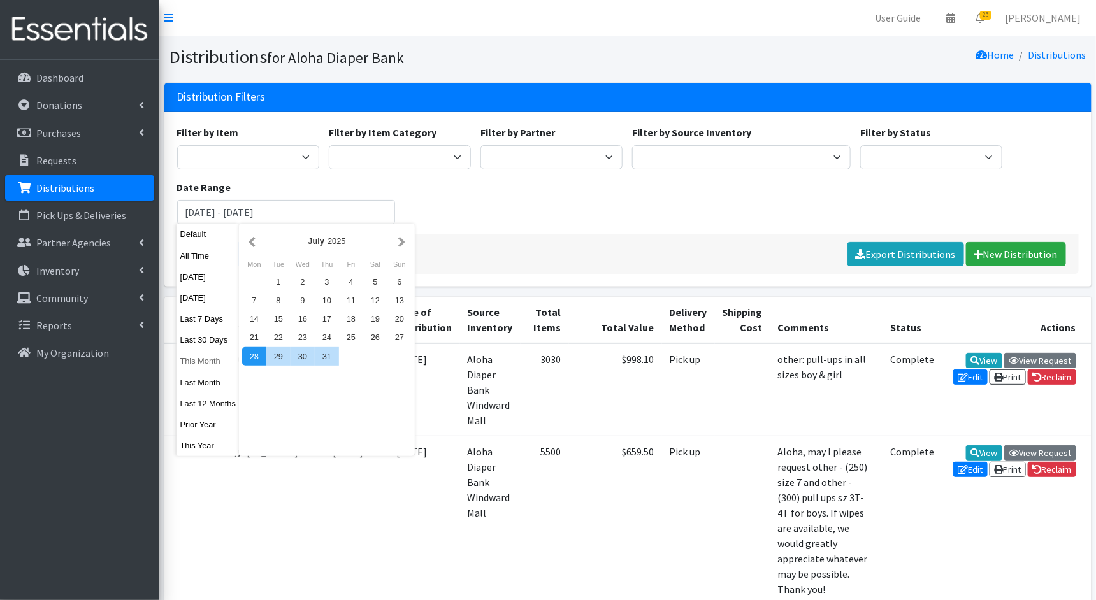
click at [194, 355] on button "This Month" at bounding box center [208, 361] width 62 height 18
type input "[DATE] - [DATE]"
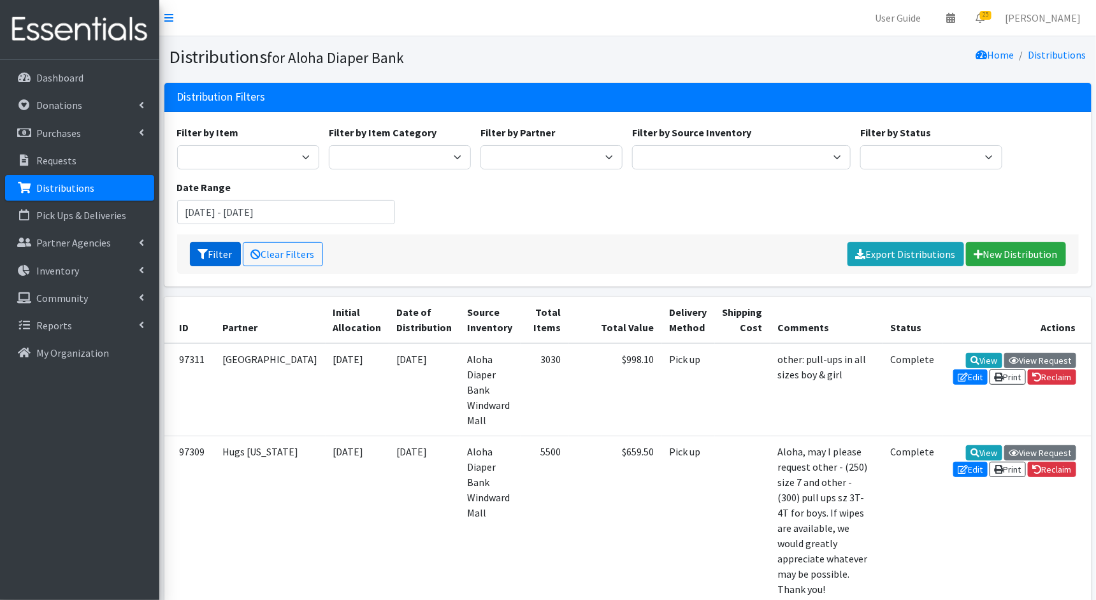
click at [218, 252] on button "Filter" at bounding box center [215, 254] width 51 height 24
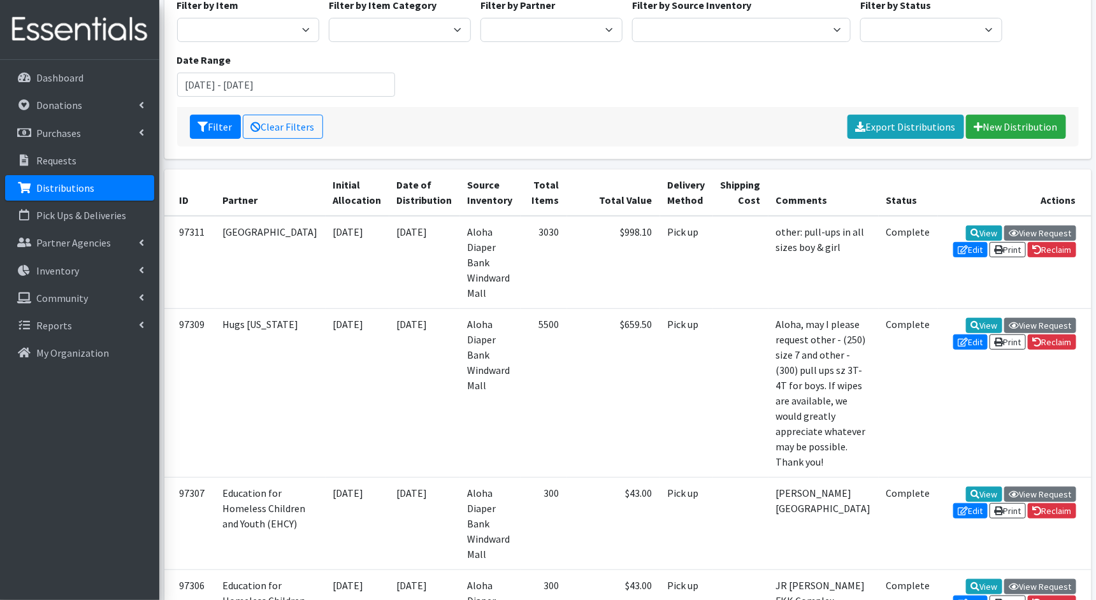
scroll to position [122, 0]
